Goal: Task Accomplishment & Management: Use online tool/utility

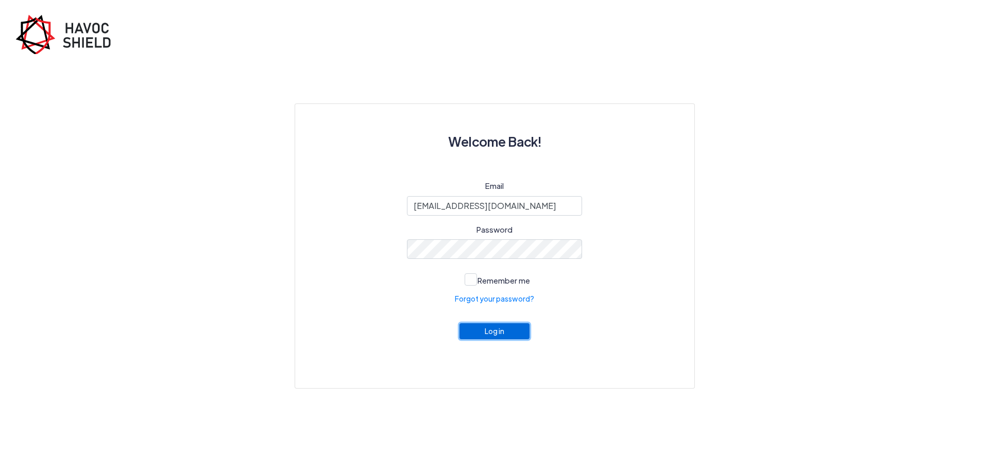
click at [491, 340] on button "Log in" at bounding box center [495, 332] width 70 height 16
click at [520, 330] on button "Log in" at bounding box center [495, 332] width 70 height 16
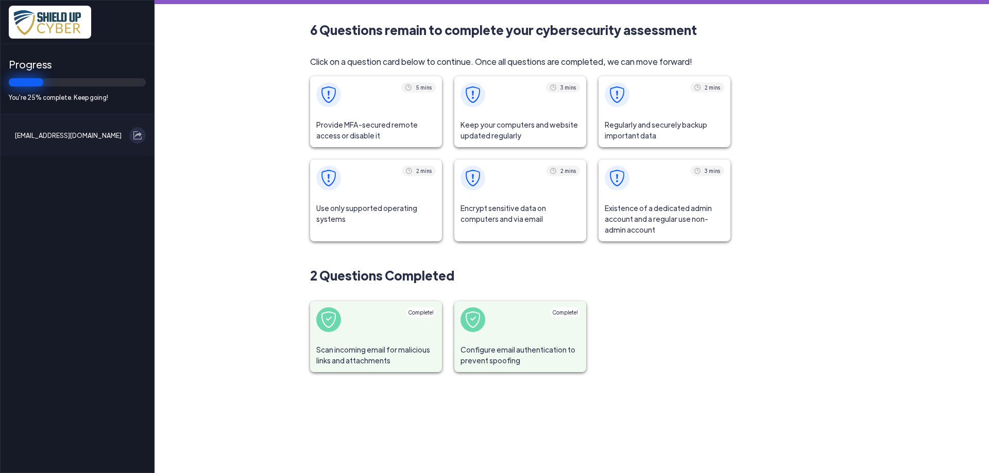
click at [377, 118] on span "Provide MFA-secured remote access or disable it" at bounding box center [376, 130] width 132 height 34
